Goal: Transaction & Acquisition: Purchase product/service

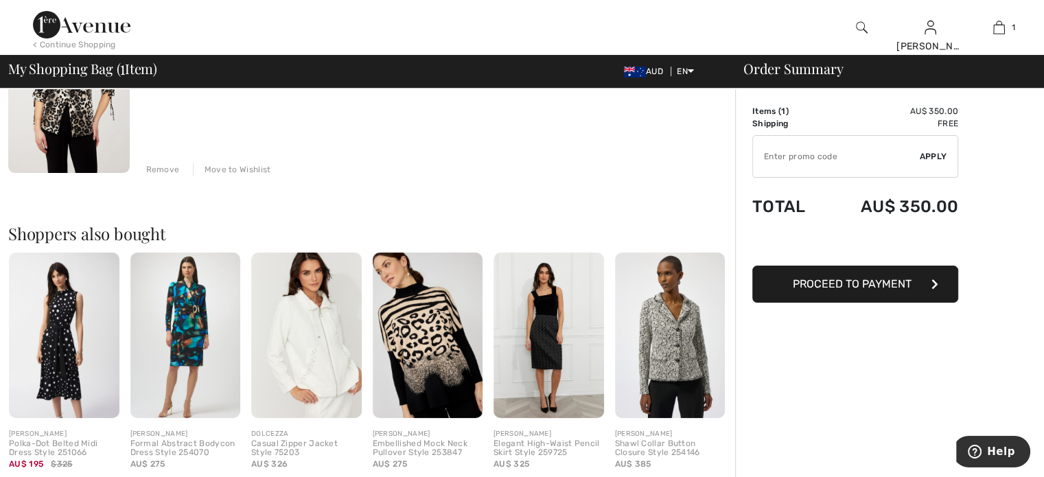
scroll to position [220, 0]
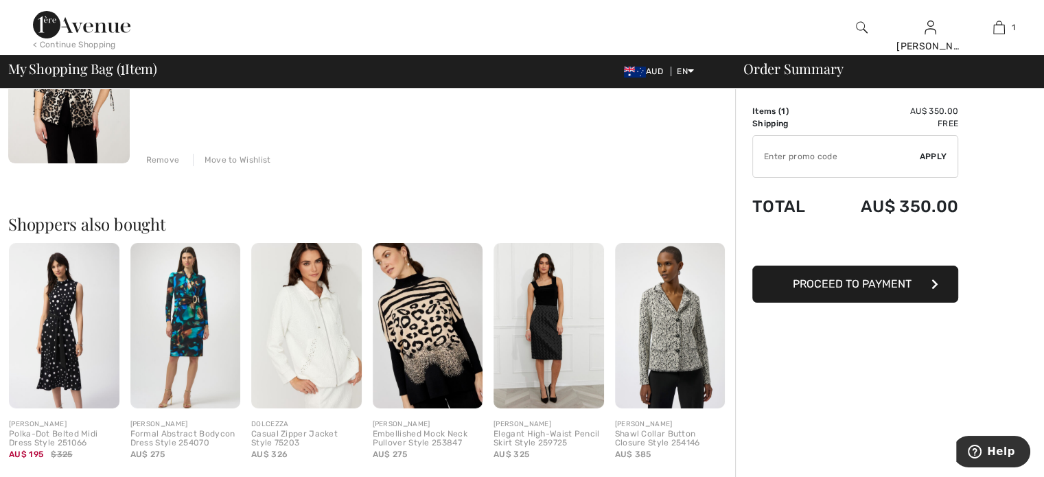
click at [882, 277] on span "Proceed to Payment" at bounding box center [852, 283] width 119 height 13
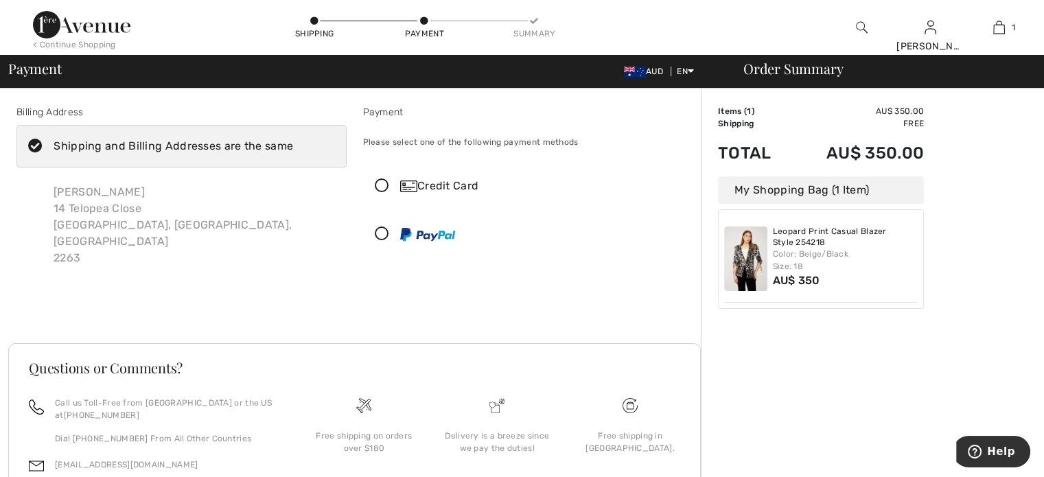
click at [379, 179] on icon at bounding box center [382, 186] width 36 height 14
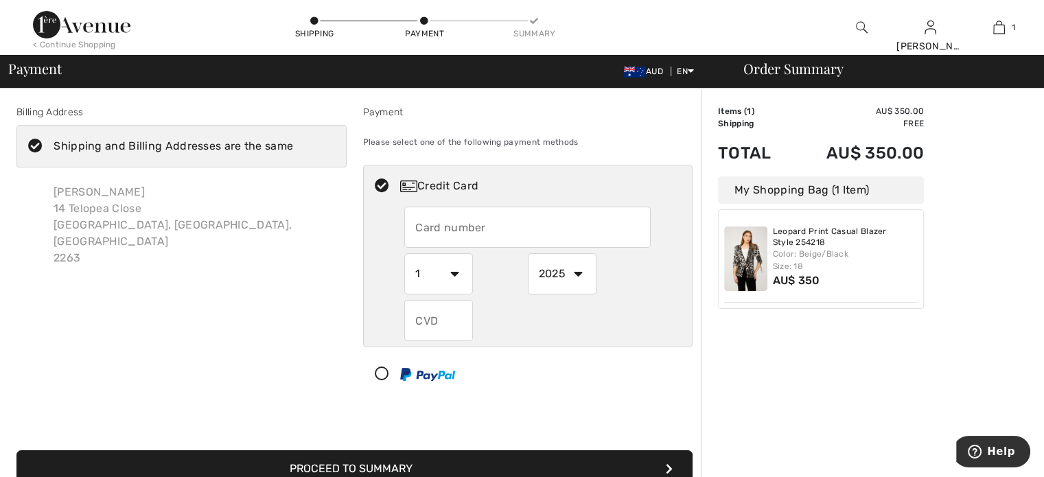
click at [422, 226] on input "text" at bounding box center [527, 227] width 246 height 41
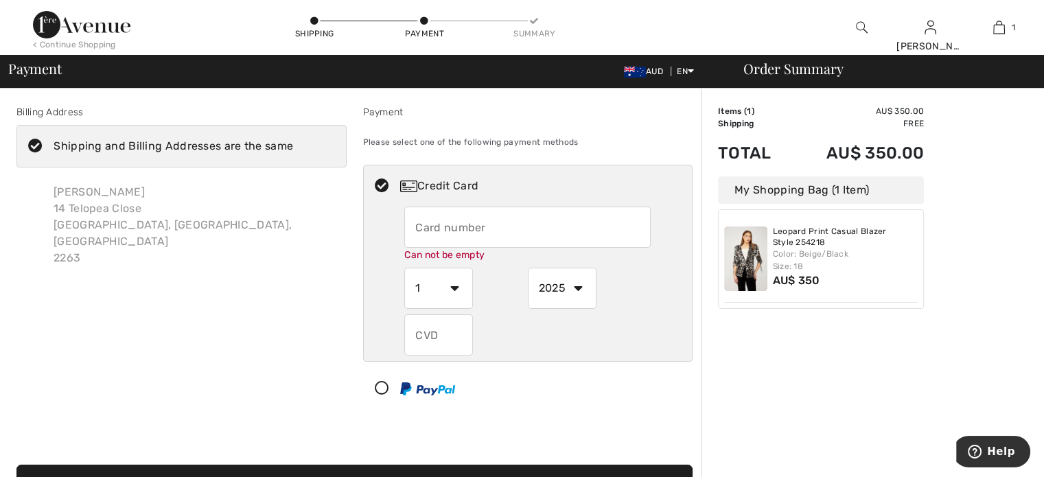
type input "5353185287300967"
select select "6"
select select "2028"
type input "959"
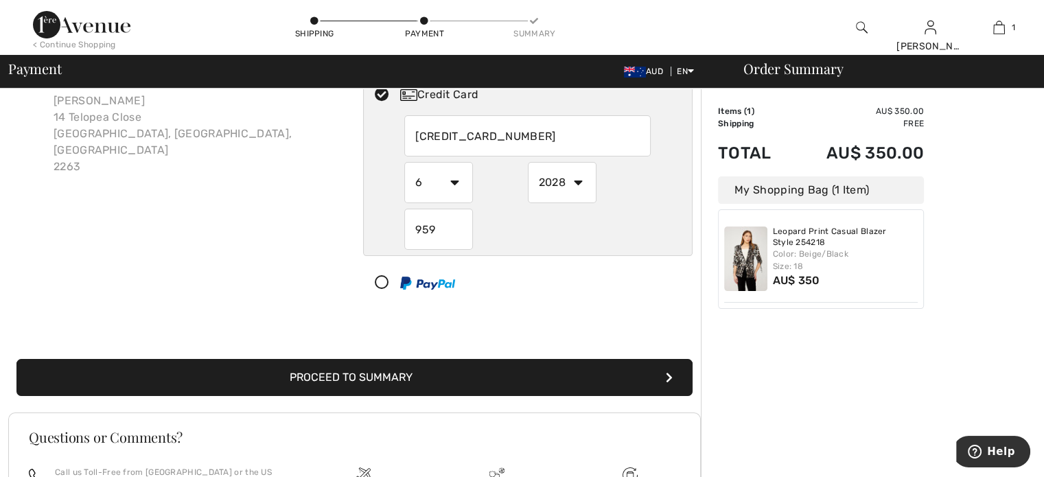
scroll to position [146, 0]
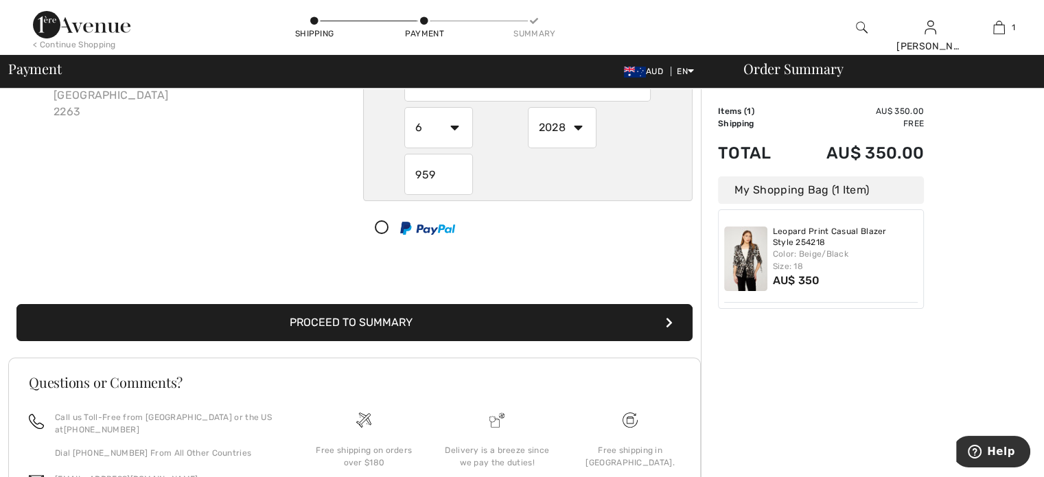
click at [348, 317] on button "Proceed to Summary" at bounding box center [354, 322] width 676 height 37
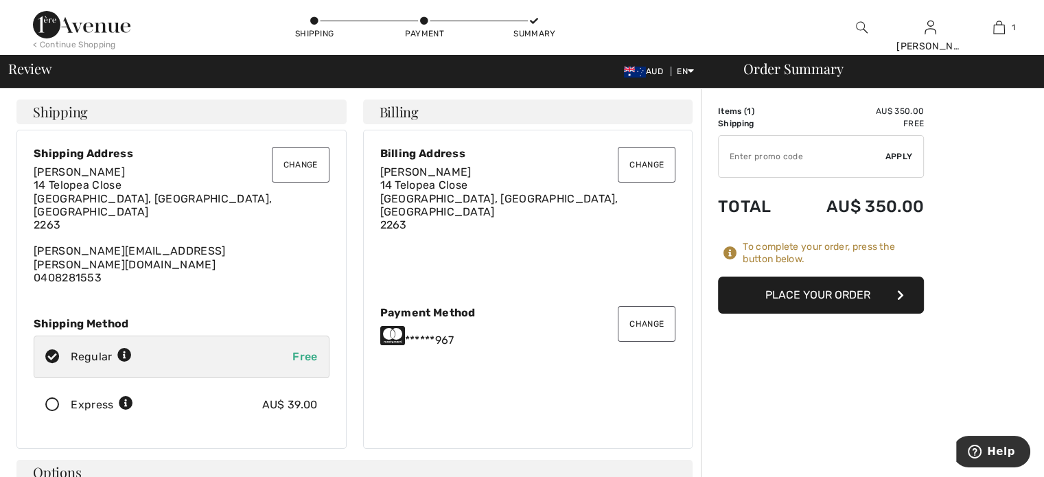
click at [882, 291] on button "Place Your Order" at bounding box center [821, 295] width 206 height 37
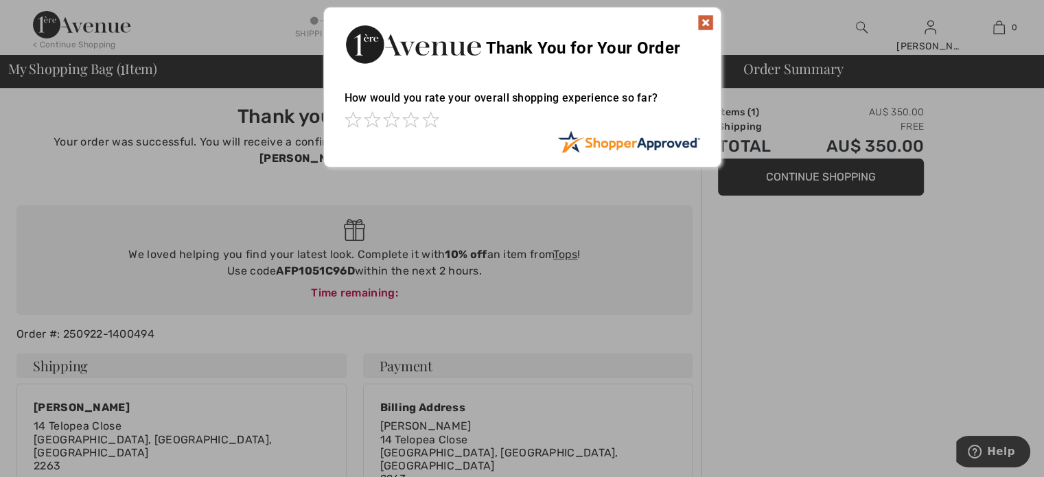
click at [703, 19] on img at bounding box center [705, 22] width 16 height 16
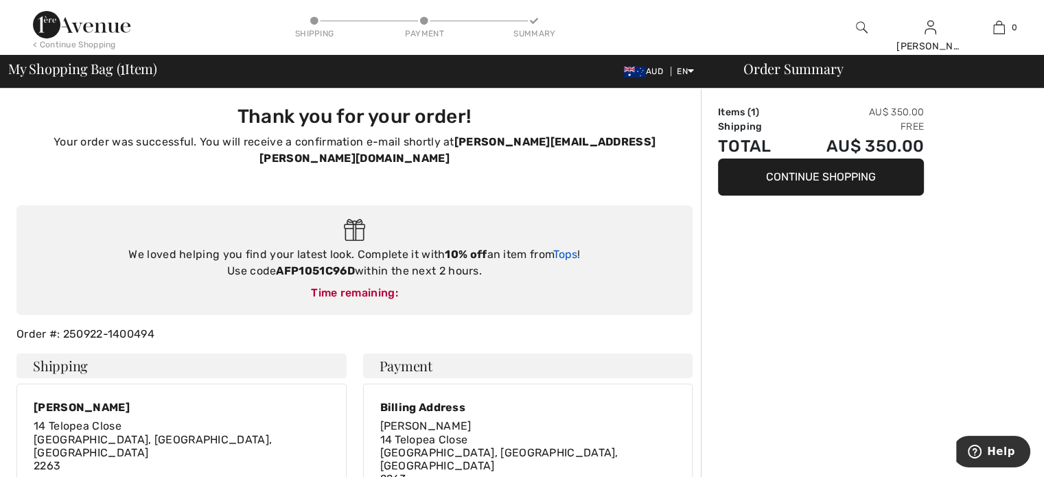
click at [565, 248] on link "Tops" at bounding box center [565, 254] width 24 height 13
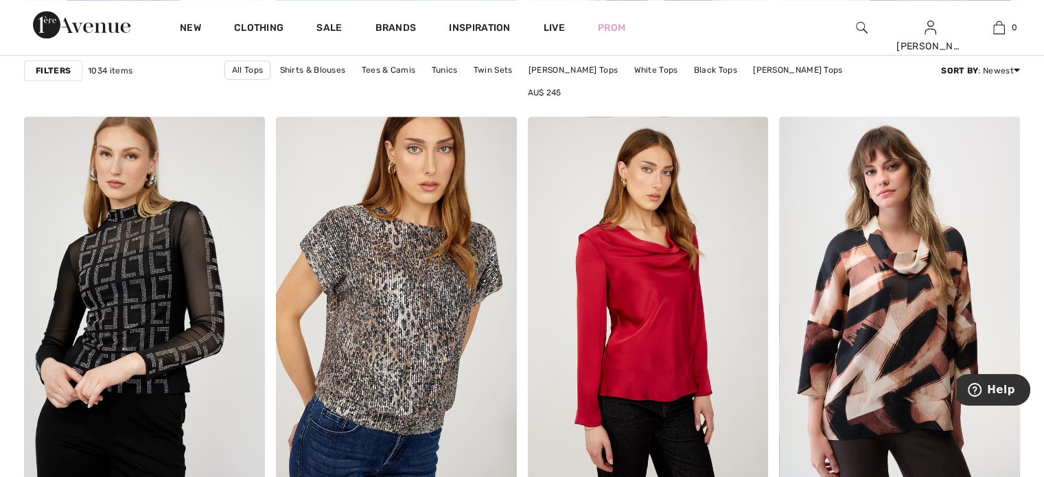
scroll to position [1380, 0]
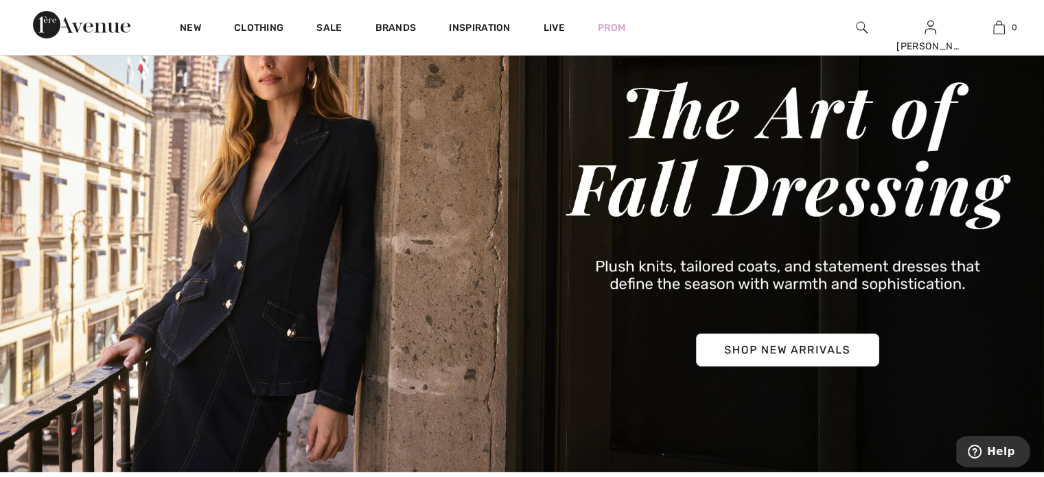
scroll to position [229, 0]
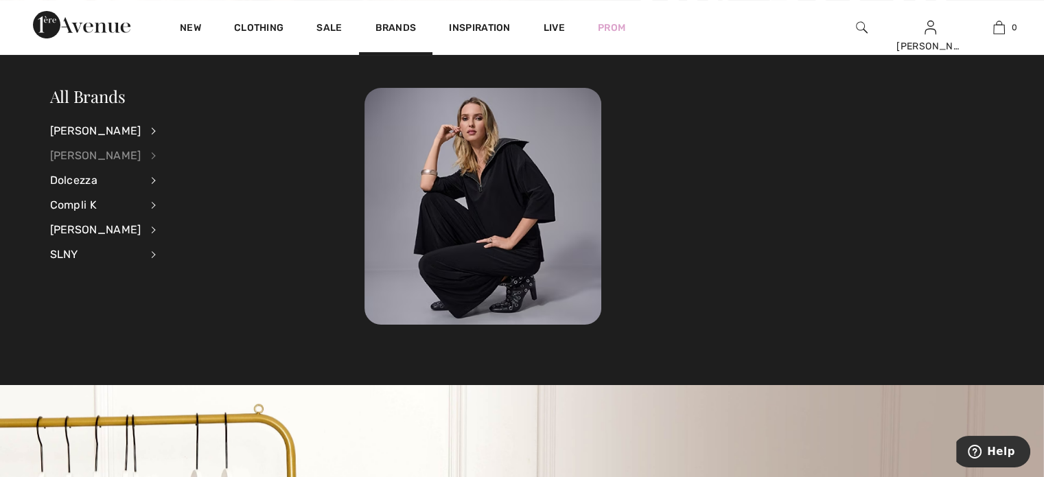
click at [141, 153] on div "[PERSON_NAME]" at bounding box center [95, 155] width 91 height 25
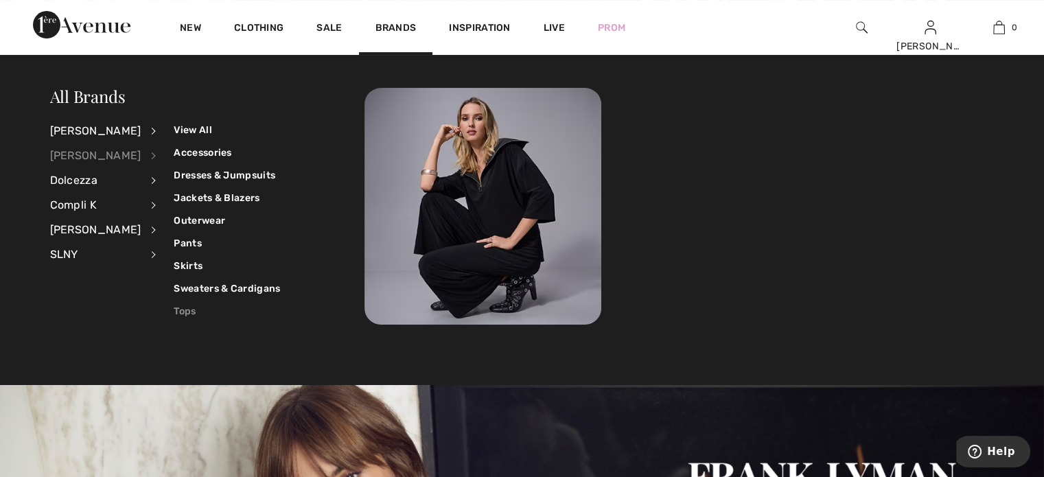
click at [178, 307] on link "Tops" at bounding box center [227, 311] width 106 height 23
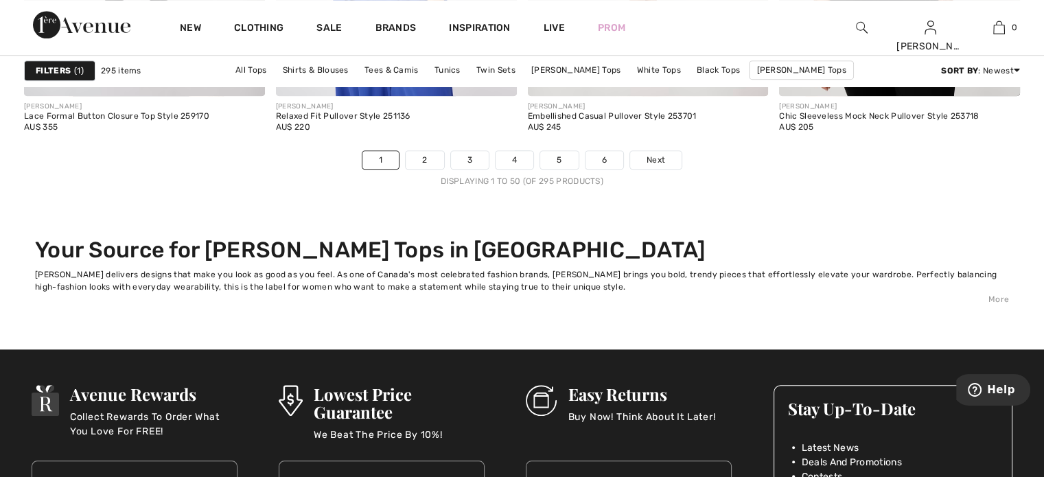
scroll to position [6573, 0]
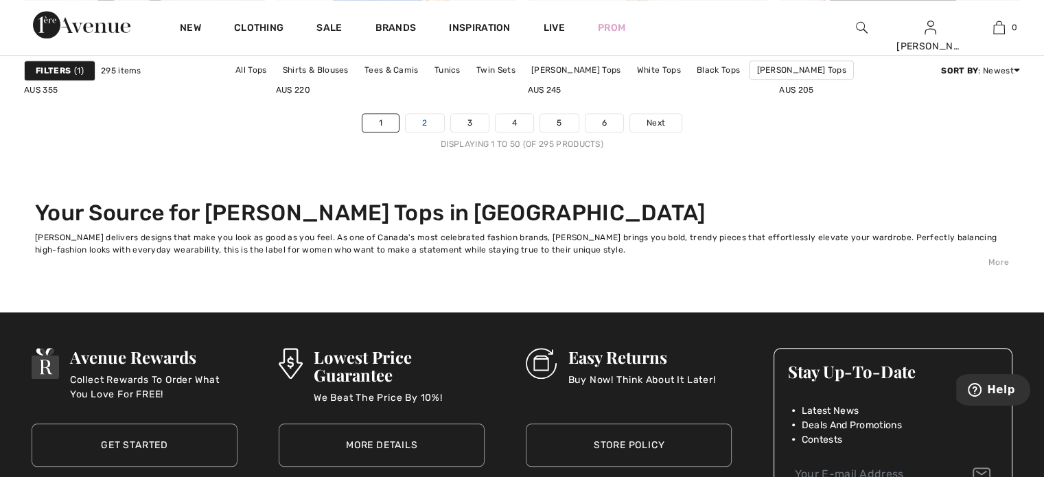
click at [423, 116] on link "2" at bounding box center [425, 123] width 38 height 18
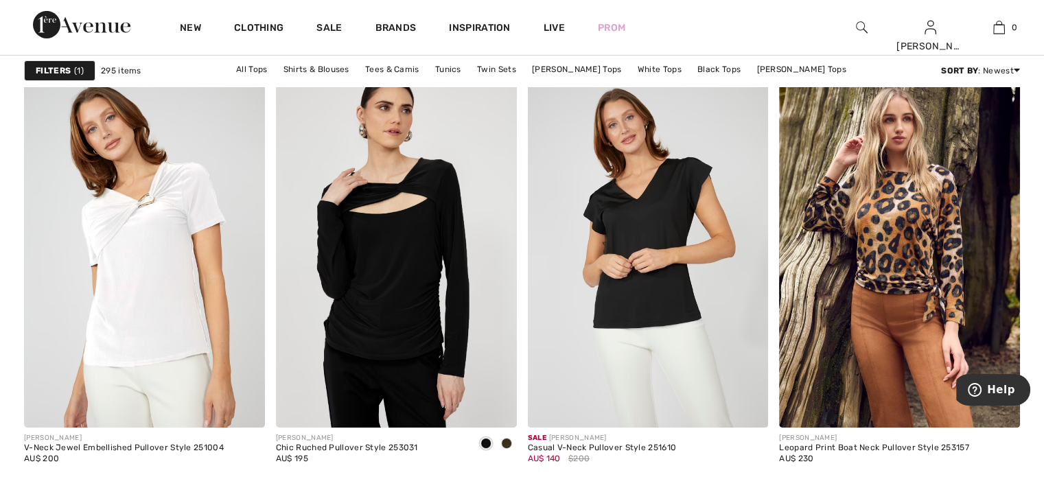
scroll to position [4771, 0]
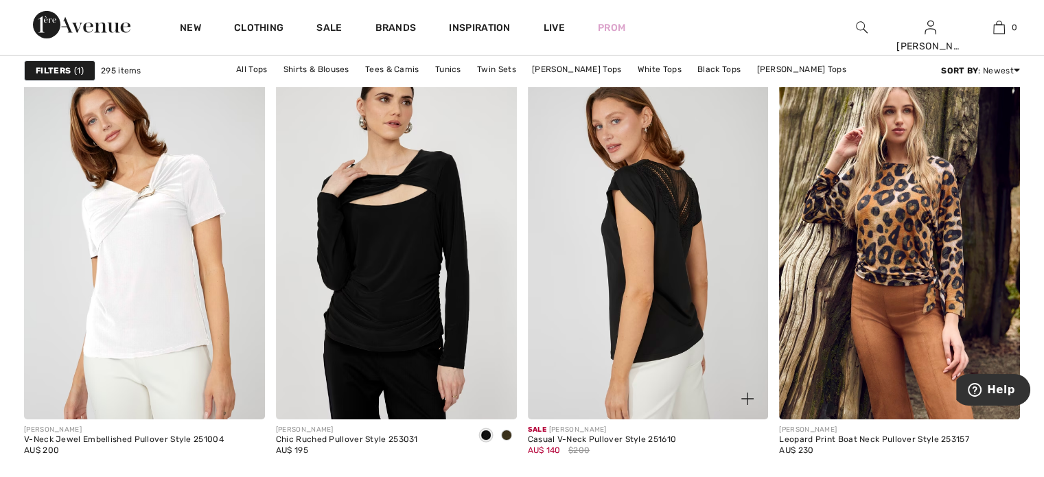
click at [674, 231] on img at bounding box center [648, 238] width 241 height 361
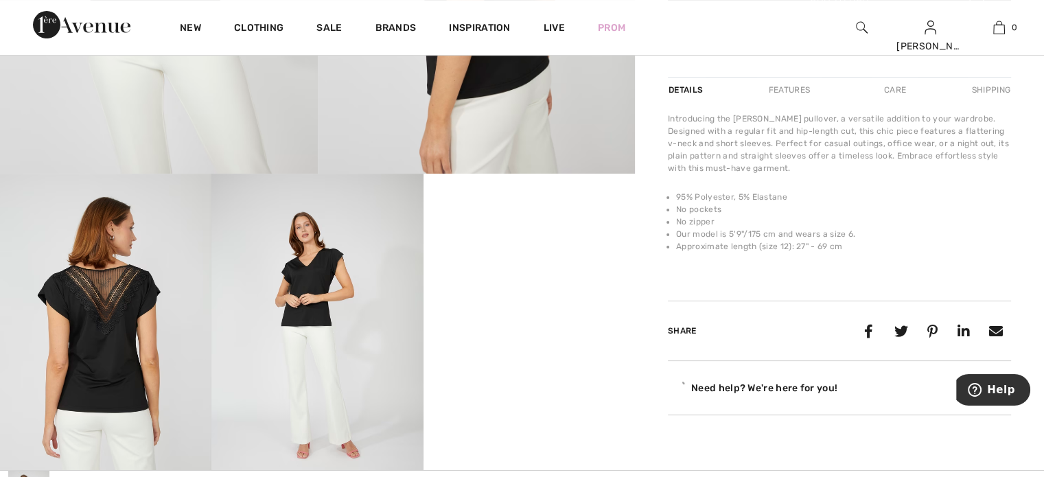
scroll to position [448, 0]
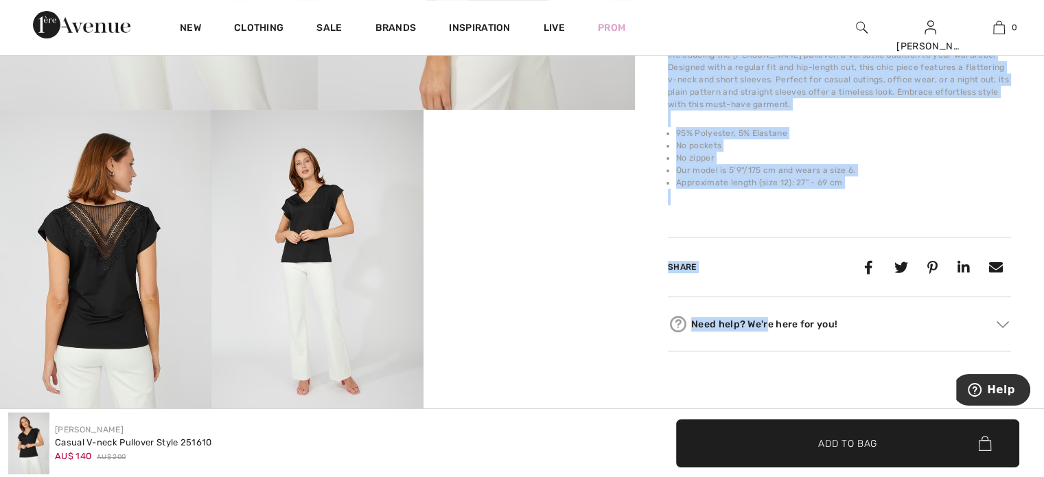
drag, startPoint x: 723, startPoint y: 401, endPoint x: 491, endPoint y: 238, distance: 283.8
click at [491, 238] on div "Your browser does not support the video tag. Your browser does not support the …" at bounding box center [522, 39] width 1044 height 810
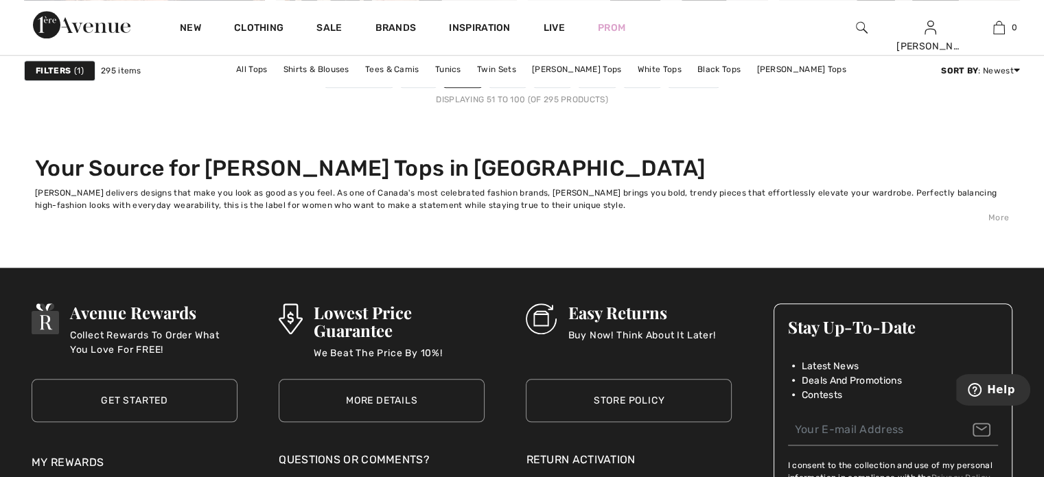
scroll to position [6517, 0]
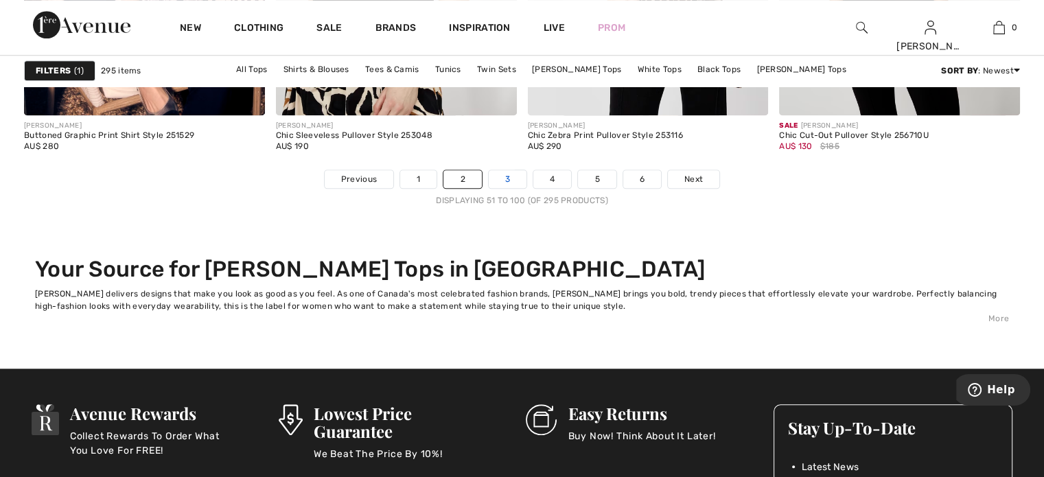
click at [498, 172] on link "3" at bounding box center [508, 179] width 38 height 18
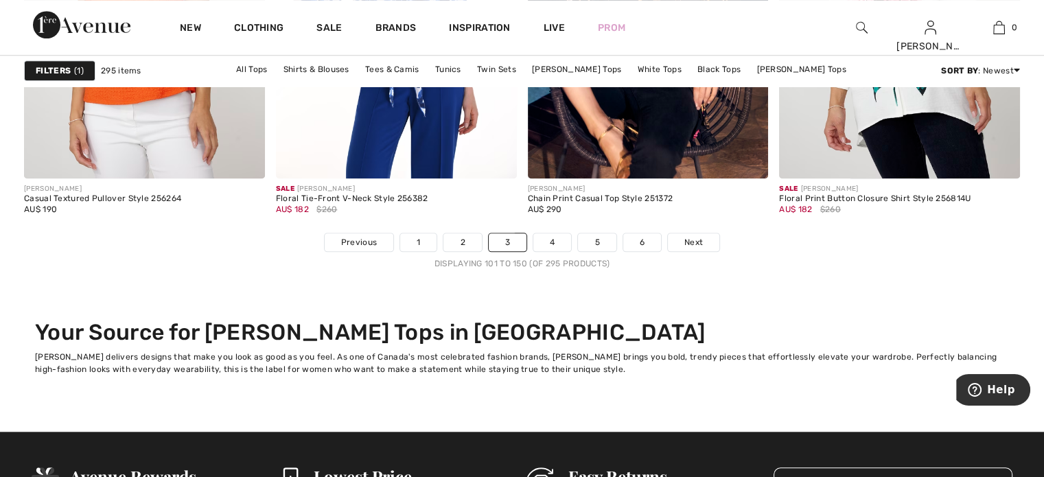
scroll to position [6390, 0]
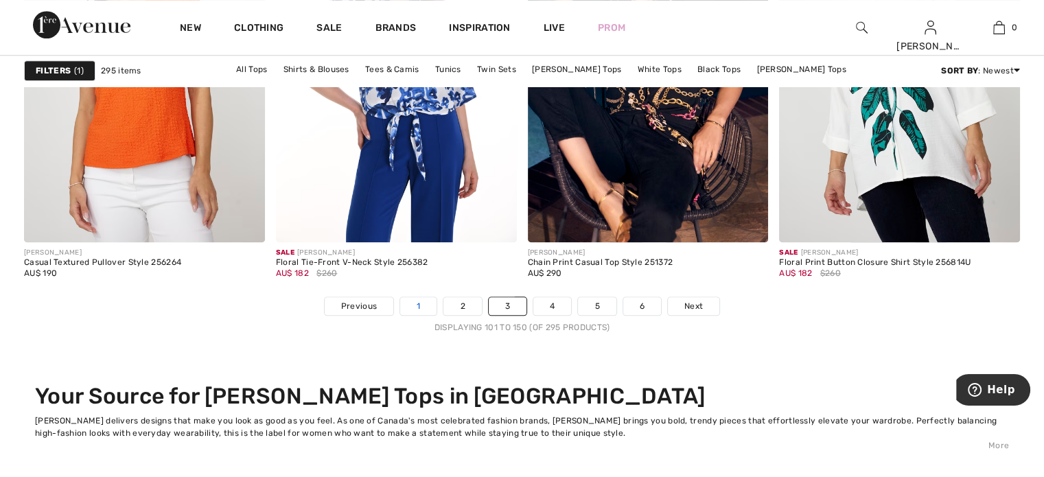
click at [414, 299] on link "1" at bounding box center [418, 306] width 36 height 18
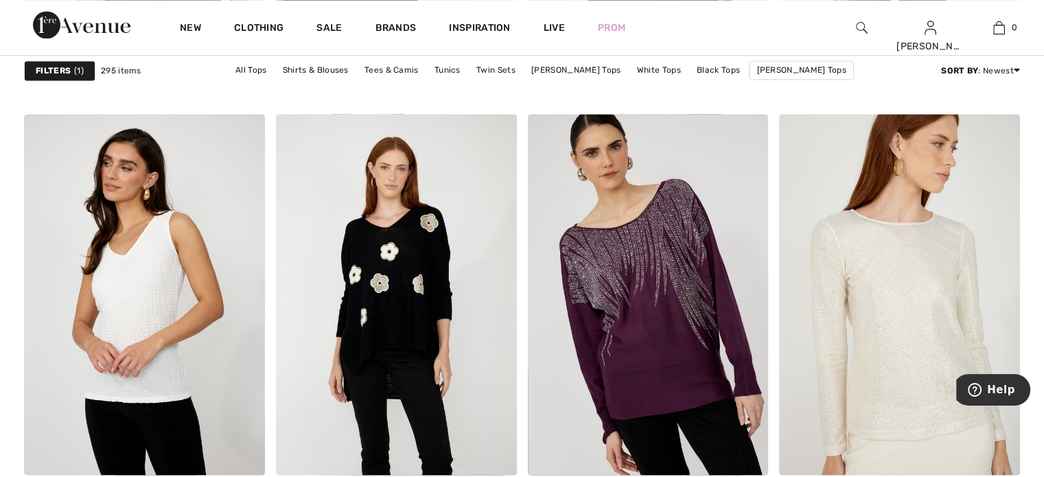
scroll to position [2395, 0]
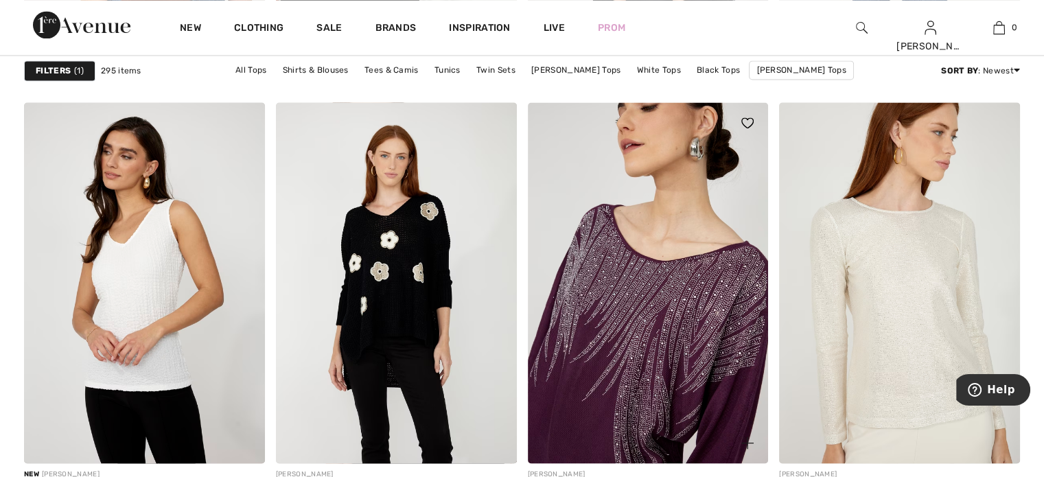
click at [700, 308] on img at bounding box center [648, 282] width 241 height 361
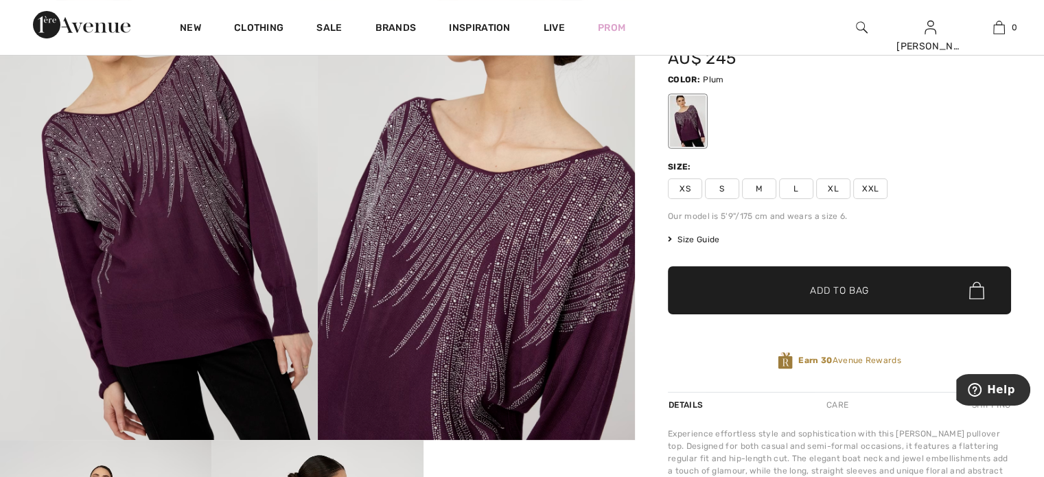
scroll to position [36, 0]
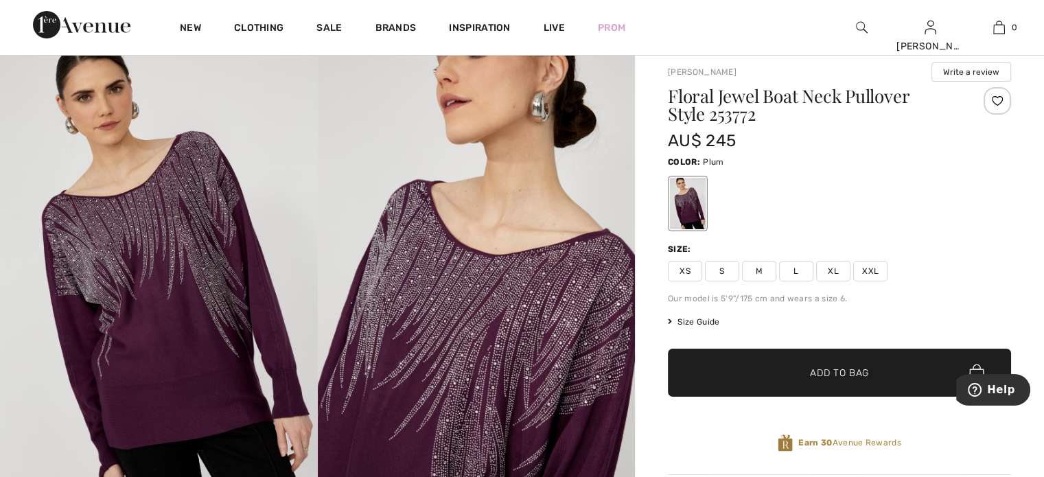
click at [832, 266] on span "XL" at bounding box center [833, 271] width 34 height 21
click at [834, 366] on span "Add to Bag" at bounding box center [839, 373] width 59 height 14
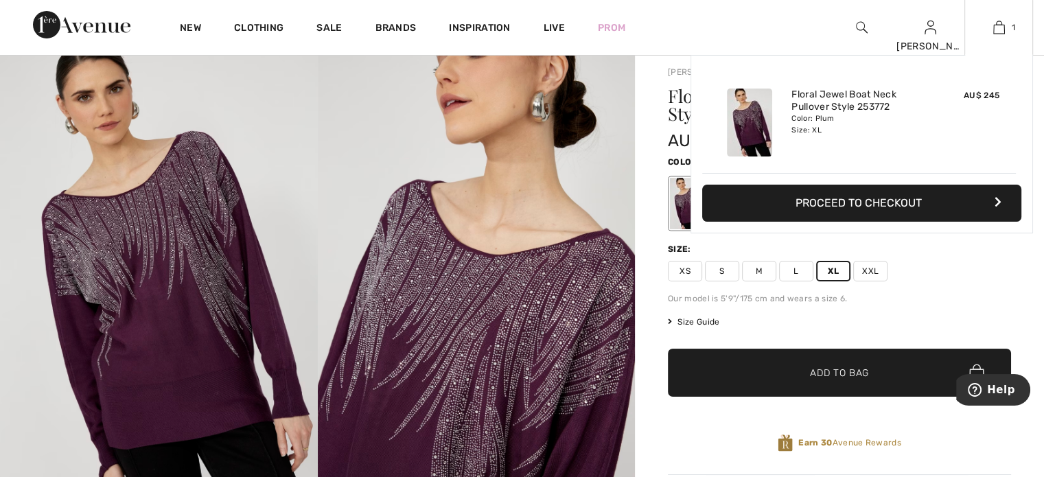
click at [944, 201] on button "Proceed to Checkout" at bounding box center [861, 203] width 319 height 37
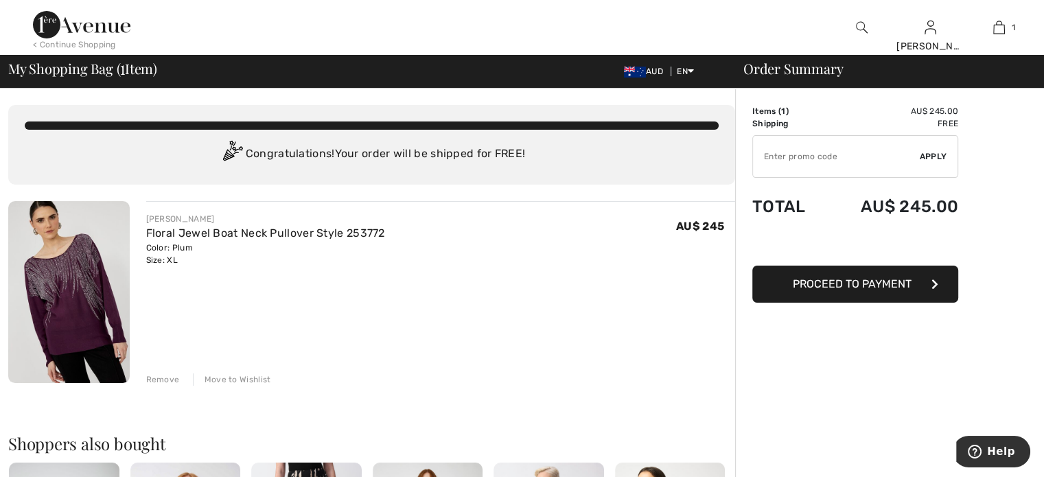
click at [769, 156] on input "TEXT" at bounding box center [836, 156] width 167 height 41
type input "AFP1051C96D"
drag, startPoint x: 931, startPoint y: 153, endPoint x: 930, endPoint y: 145, distance: 7.7
click at [930, 145] on div "✔ Apply Remove" at bounding box center [855, 156] width 206 height 43
click at [930, 155] on span "Apply" at bounding box center [933, 156] width 27 height 12
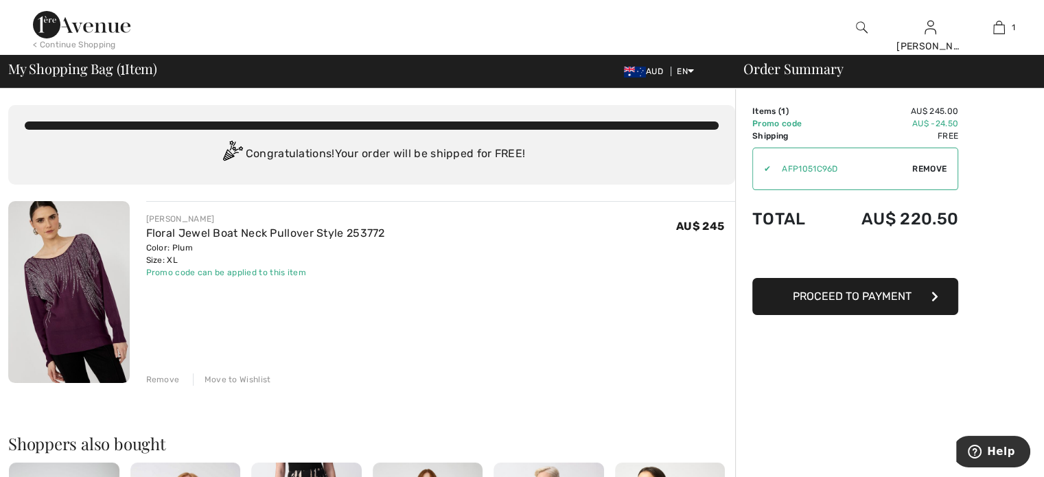
click at [889, 290] on span "Proceed to Payment" at bounding box center [852, 296] width 119 height 13
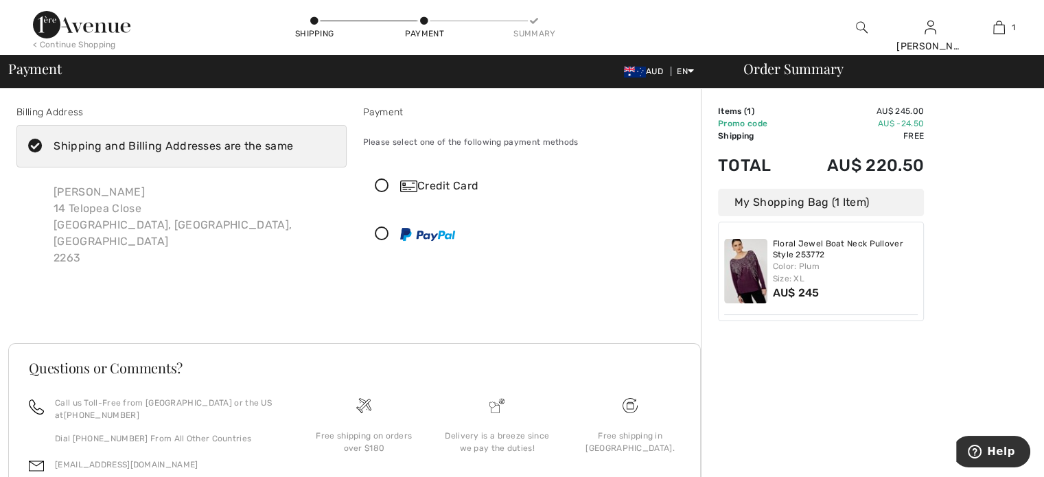
click at [383, 183] on icon at bounding box center [382, 186] width 36 height 14
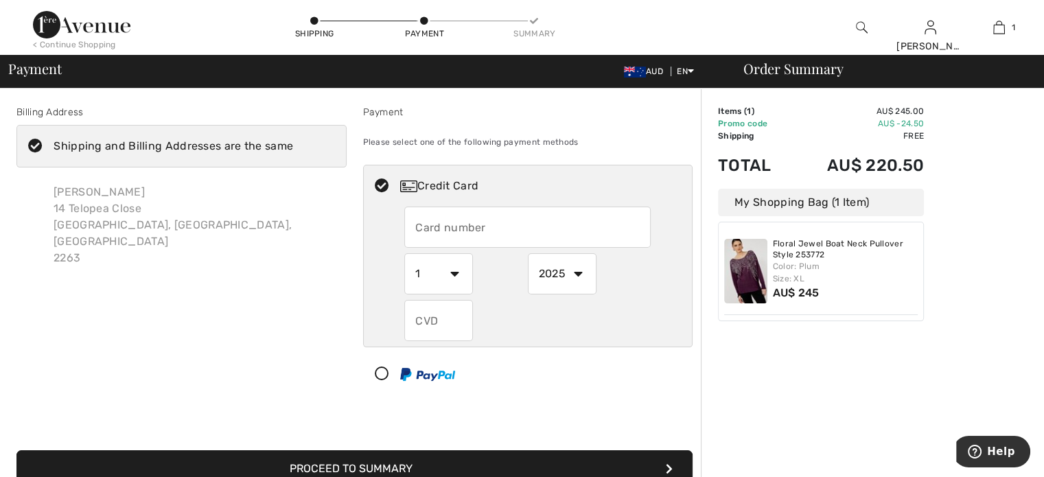
click at [422, 231] on input "text" at bounding box center [527, 227] width 246 height 41
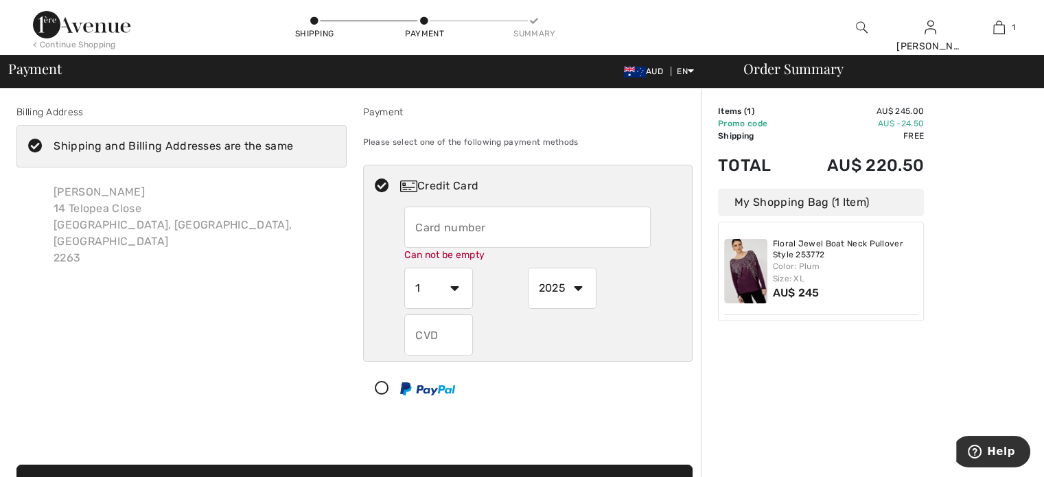
type input "5353185287300967"
select select "6"
select select "2028"
type input "959"
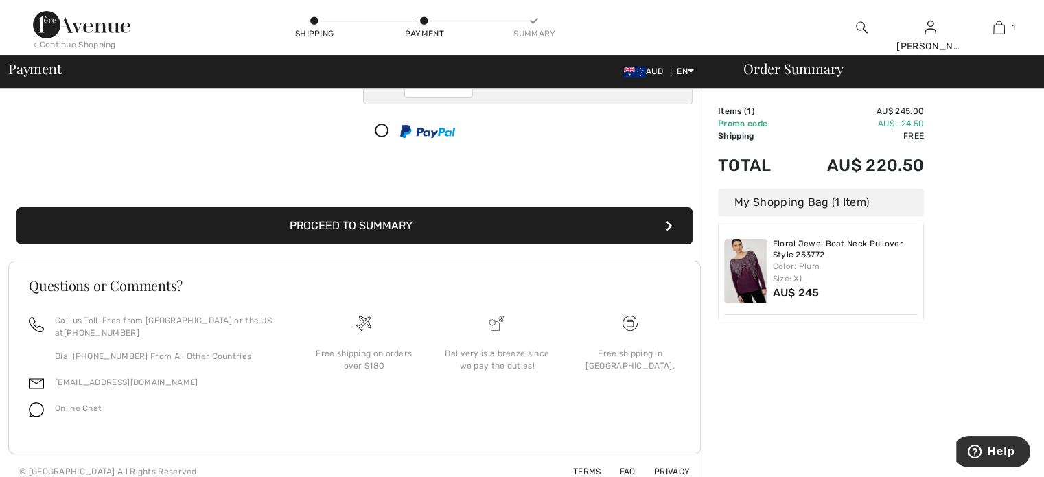
scroll to position [253, 0]
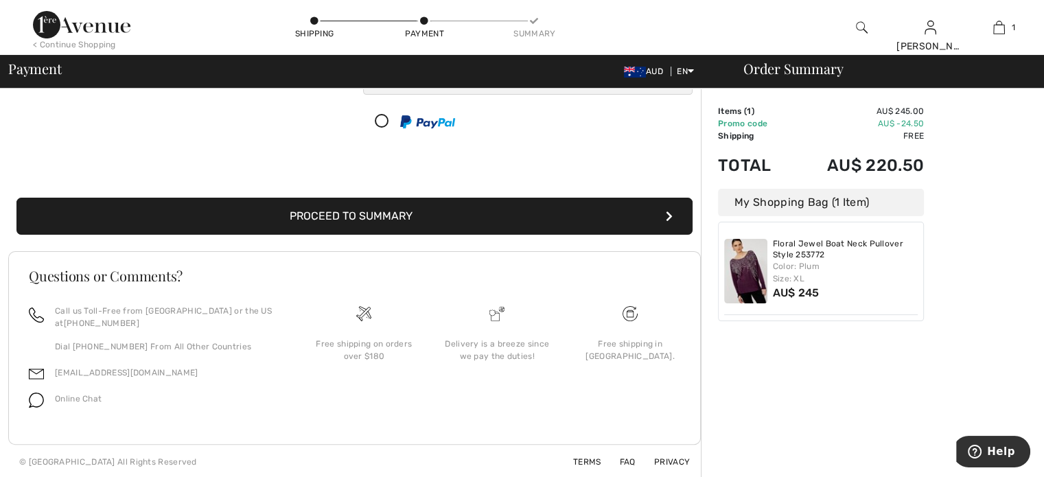
click at [358, 208] on button "Proceed to Summary" at bounding box center [354, 216] width 676 height 37
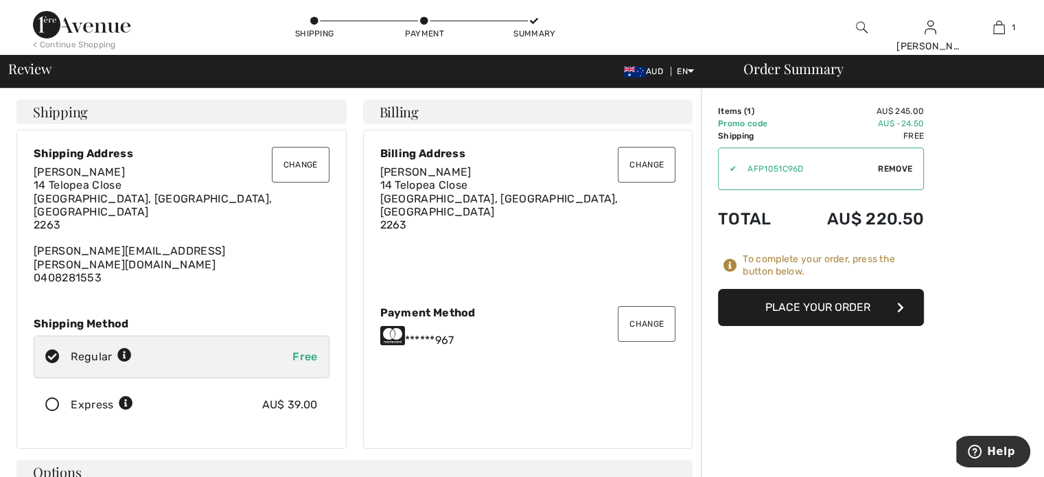
click at [797, 300] on button "Place Your Order" at bounding box center [821, 307] width 206 height 37
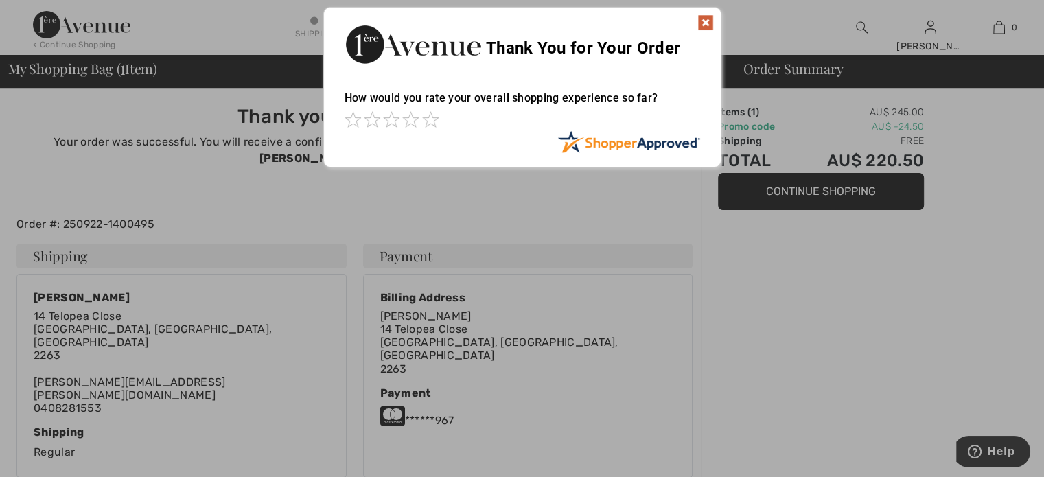
click at [703, 15] on img at bounding box center [705, 22] width 16 height 16
